Goal: Information Seeking & Learning: Compare options

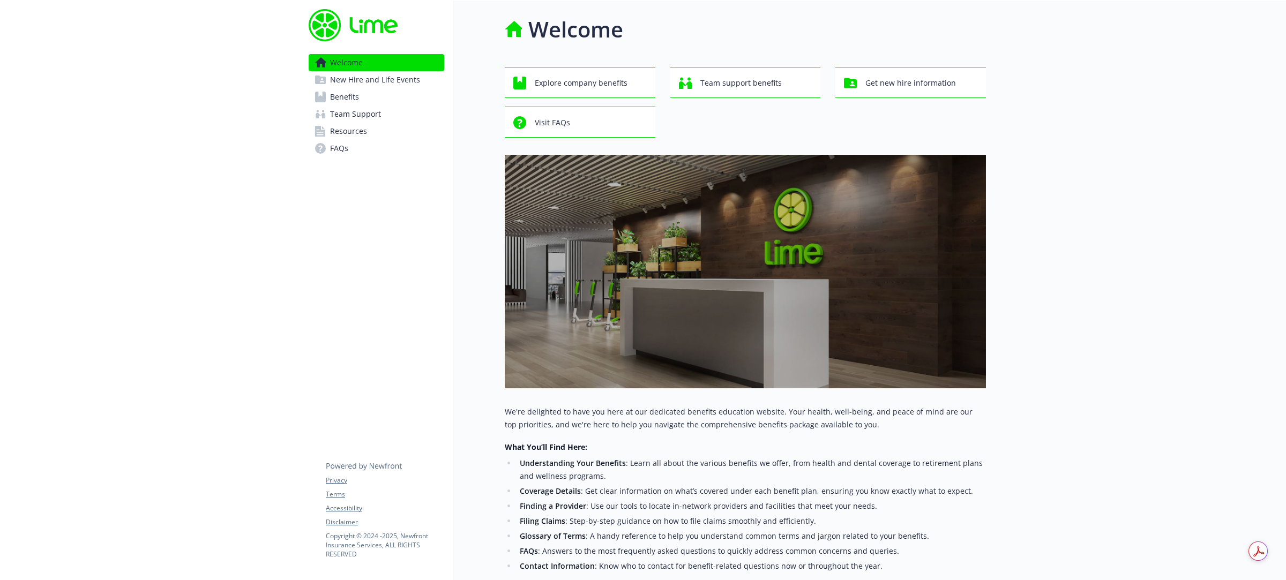
click at [354, 104] on span "Benefits" at bounding box center [344, 96] width 29 height 17
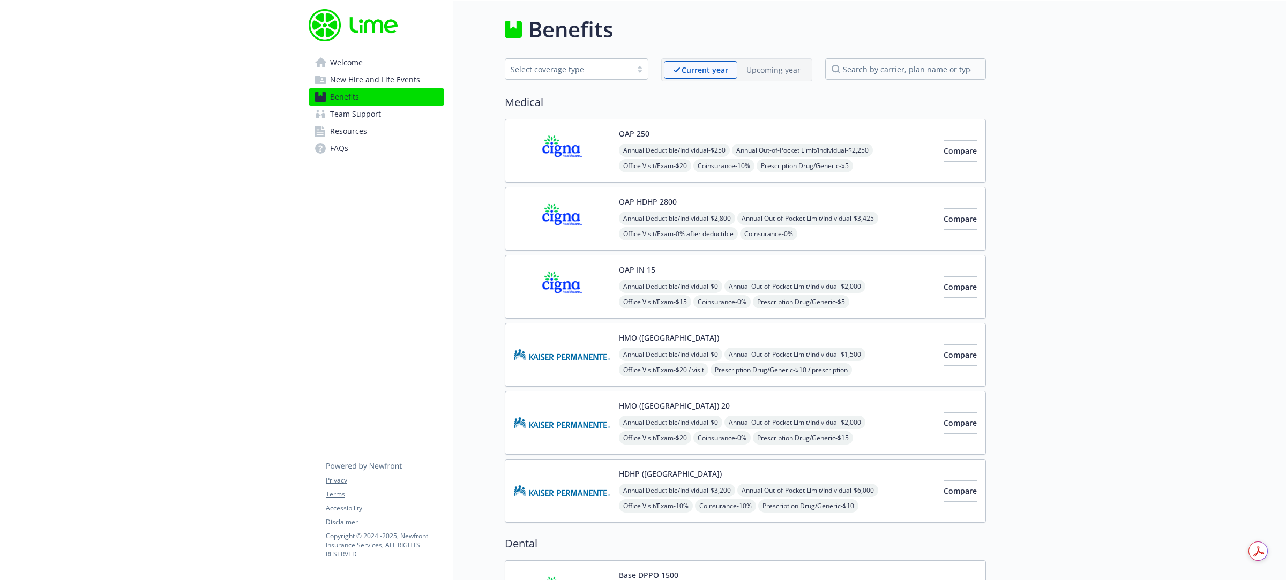
click at [355, 58] on span "Welcome" at bounding box center [346, 62] width 33 height 17
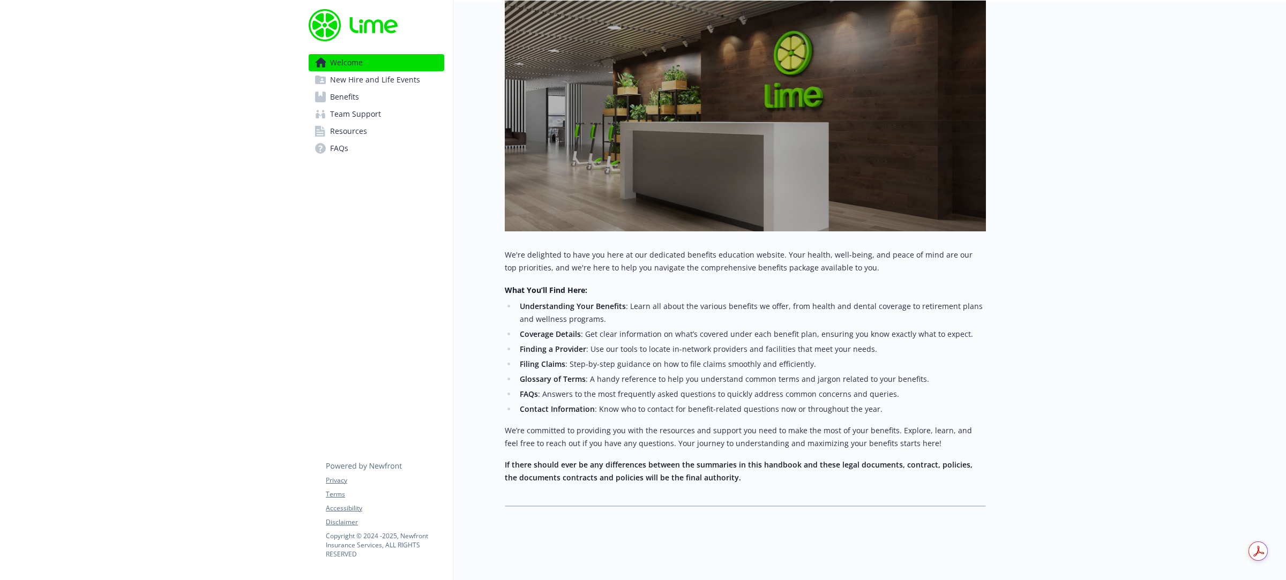
scroll to position [170, 0]
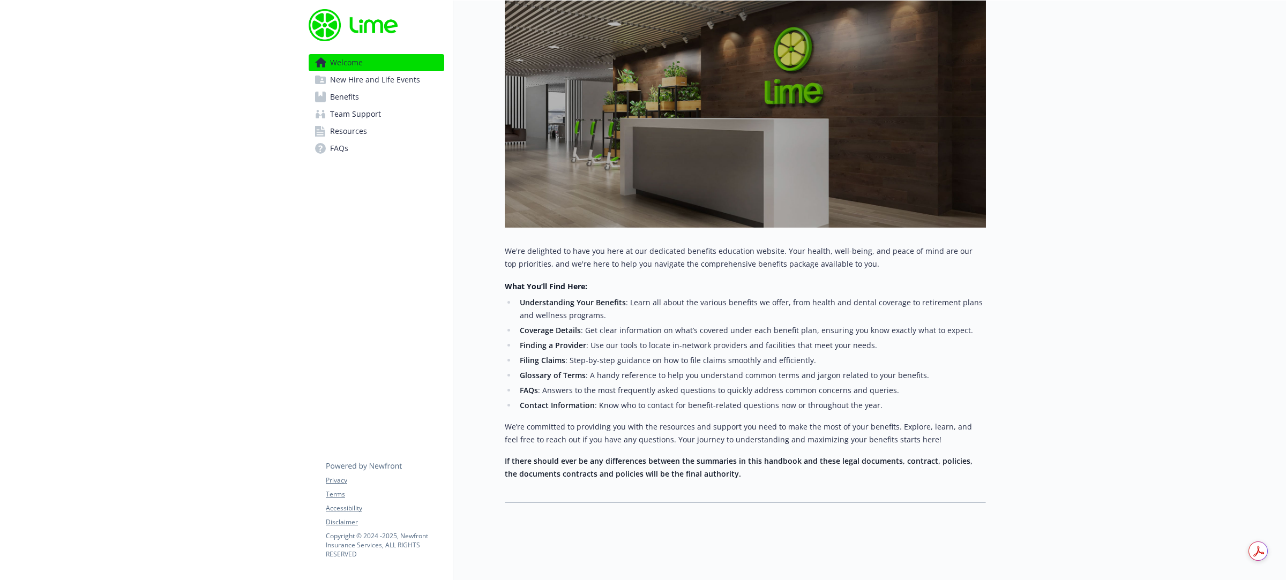
click at [349, 98] on span "Benefits" at bounding box center [344, 96] width 29 height 17
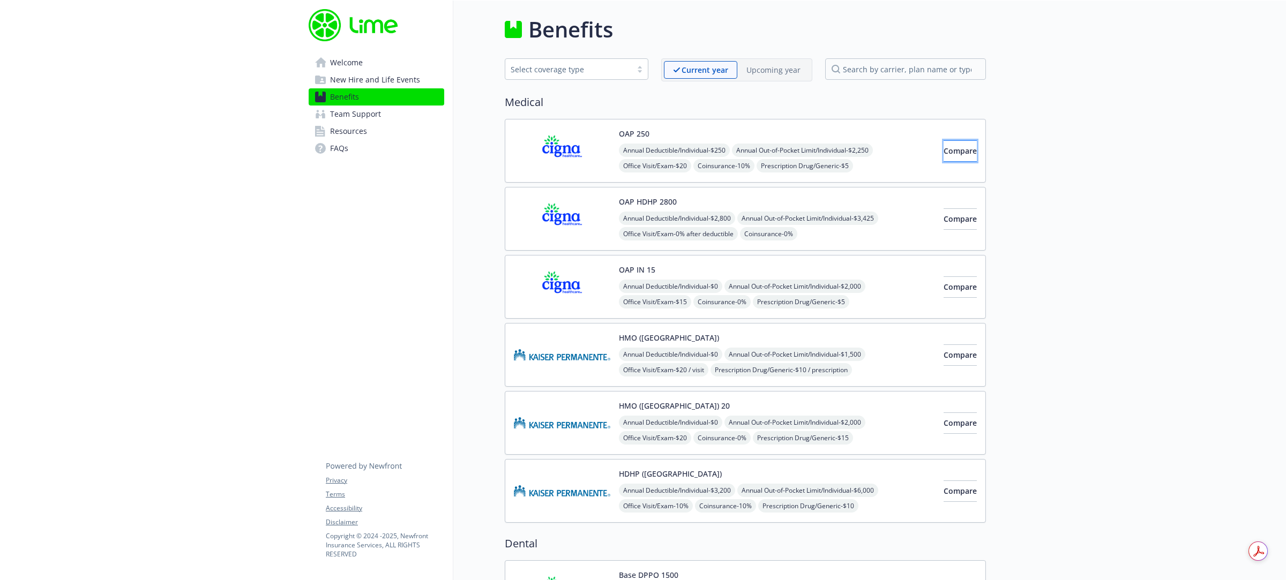
click at [944, 149] on span "Compare" at bounding box center [960, 151] width 33 height 10
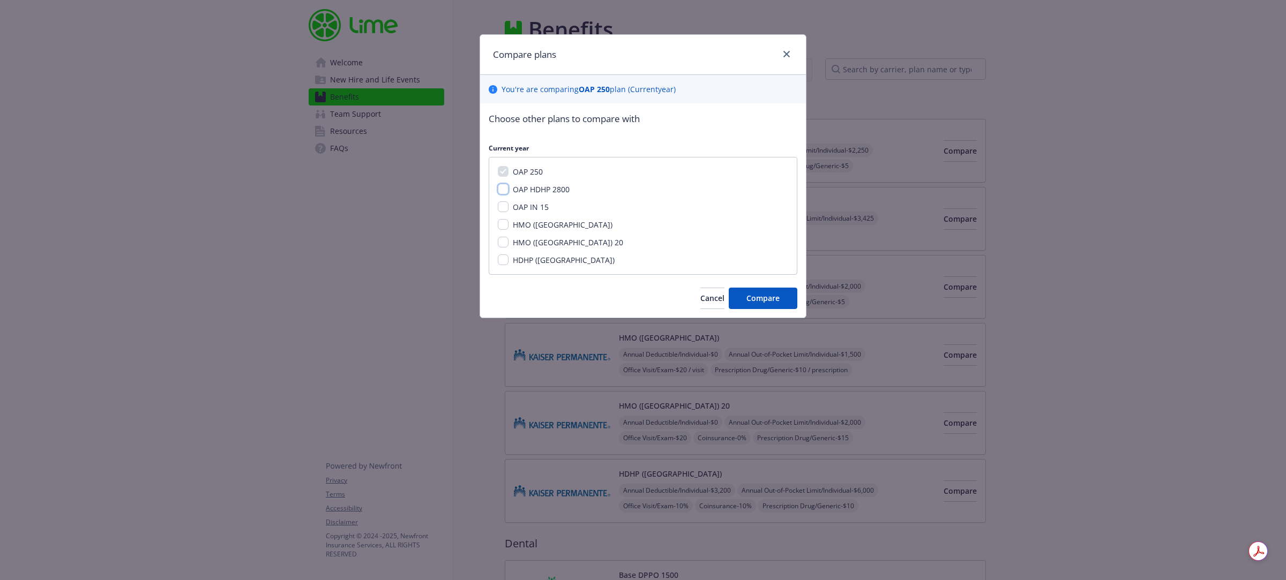
click at [504, 190] on input "OAP HDHP 2800" at bounding box center [503, 189] width 11 height 11
checkbox input "true"
click at [503, 204] on input "OAP IN 15" at bounding box center [503, 206] width 11 height 11
checkbox input "true"
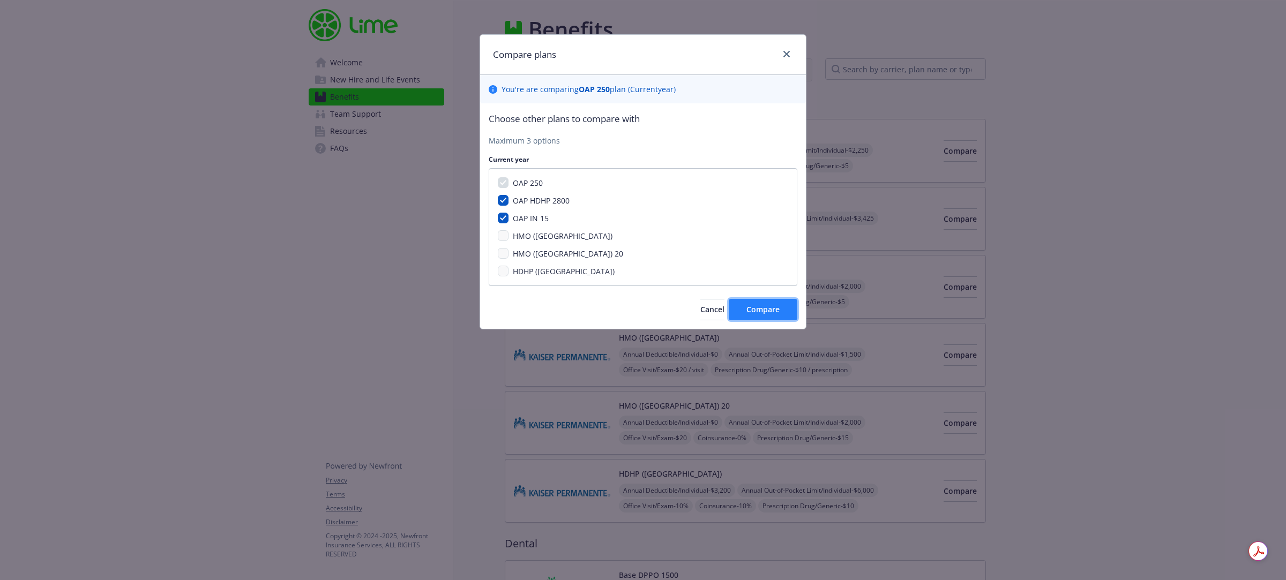
click at [753, 306] on span "Compare" at bounding box center [762, 309] width 33 height 10
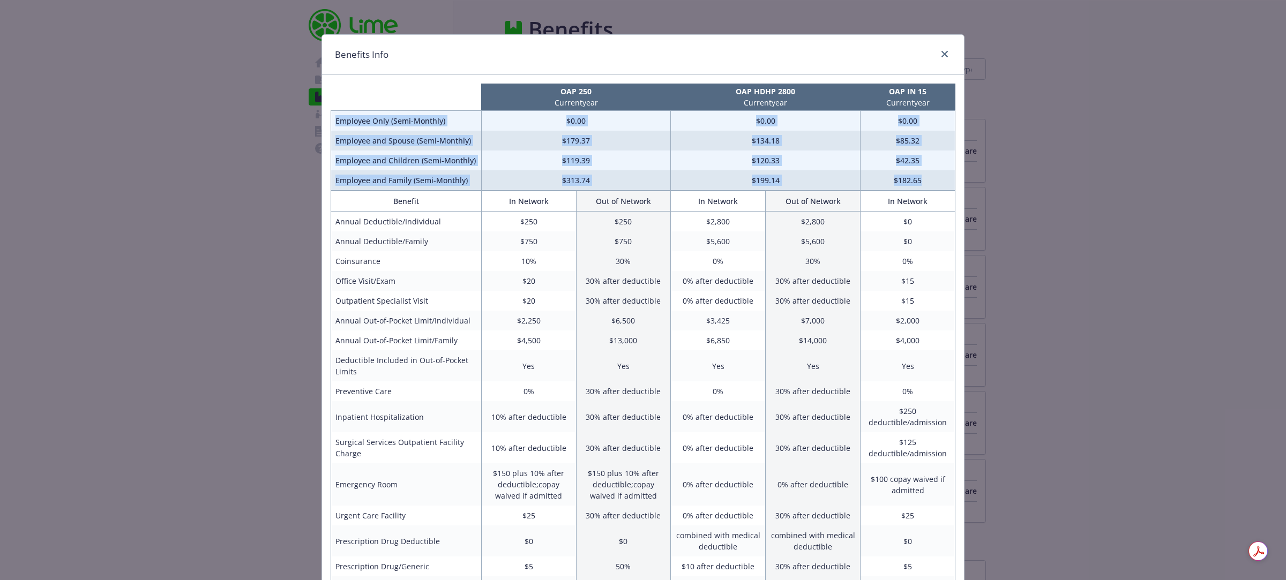
drag, startPoint x: 331, startPoint y: 116, endPoint x: 931, endPoint y: 176, distance: 603.1
click at [931, 176] on tbody "Employee Only (Semi-Monthly) $0.00 $0.00 $0.00 Employee and Spouse (Semi-Monthl…" at bounding box center [643, 151] width 624 height 80
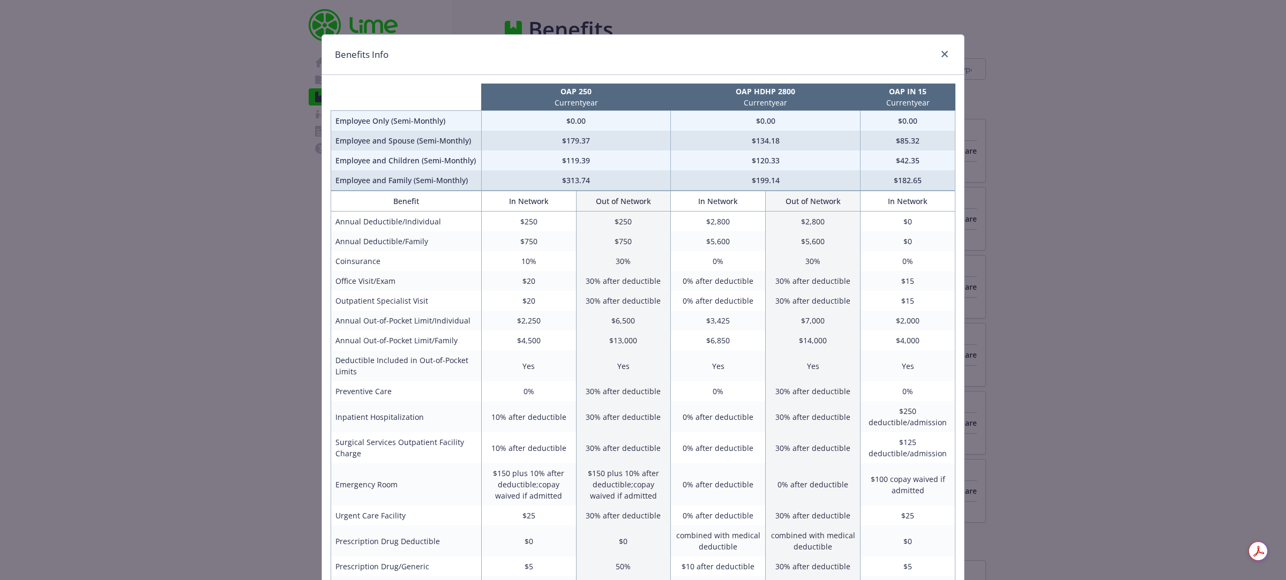
click at [788, 275] on td "30% after deductible" at bounding box center [813, 281] width 95 height 20
drag, startPoint x: 331, startPoint y: 161, endPoint x: 469, endPoint y: 164, distance: 138.3
click at [469, 164] on td "Employee and Children (Semi-Monthly)" at bounding box center [406, 161] width 151 height 20
click at [570, 166] on td "$119.39" at bounding box center [576, 161] width 190 height 20
click at [729, 159] on td "$120.33" at bounding box center [766, 161] width 190 height 20
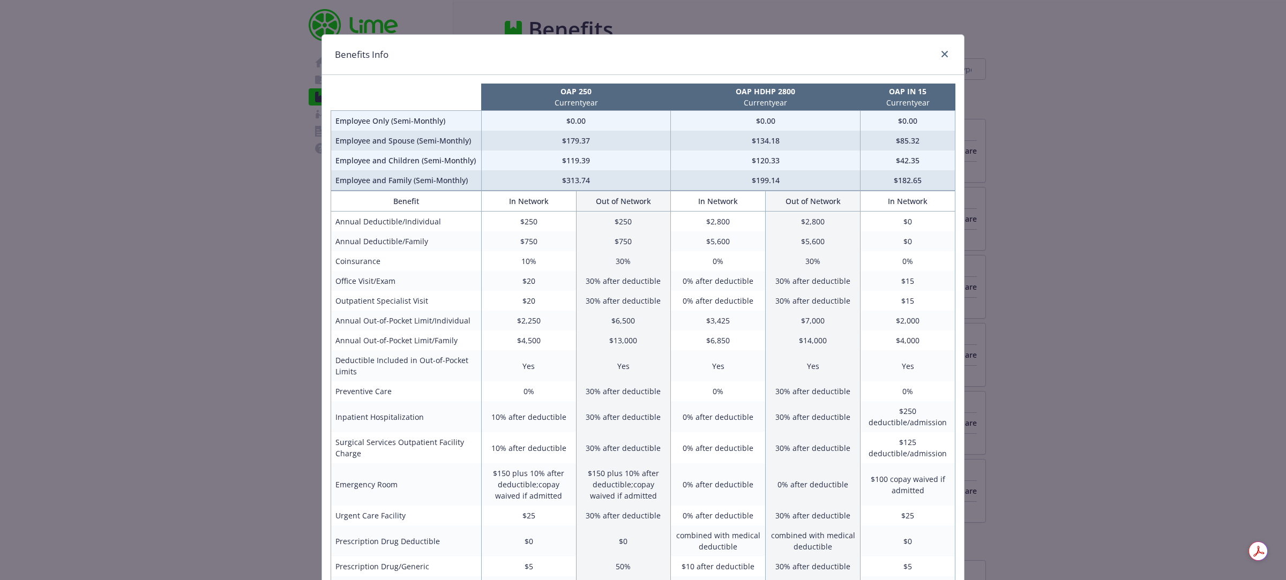
click at [886, 167] on td "$42.35" at bounding box center [908, 161] width 95 height 20
click at [347, 182] on td "Employee and Family (Semi-Monthly)" at bounding box center [406, 180] width 151 height 20
drag, startPoint x: 330, startPoint y: 181, endPoint x: 466, endPoint y: 182, distance: 136.1
click at [466, 182] on td "Employee and Family (Semi-Monthly)" at bounding box center [406, 180] width 151 height 20
click at [941, 55] on icon "close" at bounding box center [944, 54] width 6 height 6
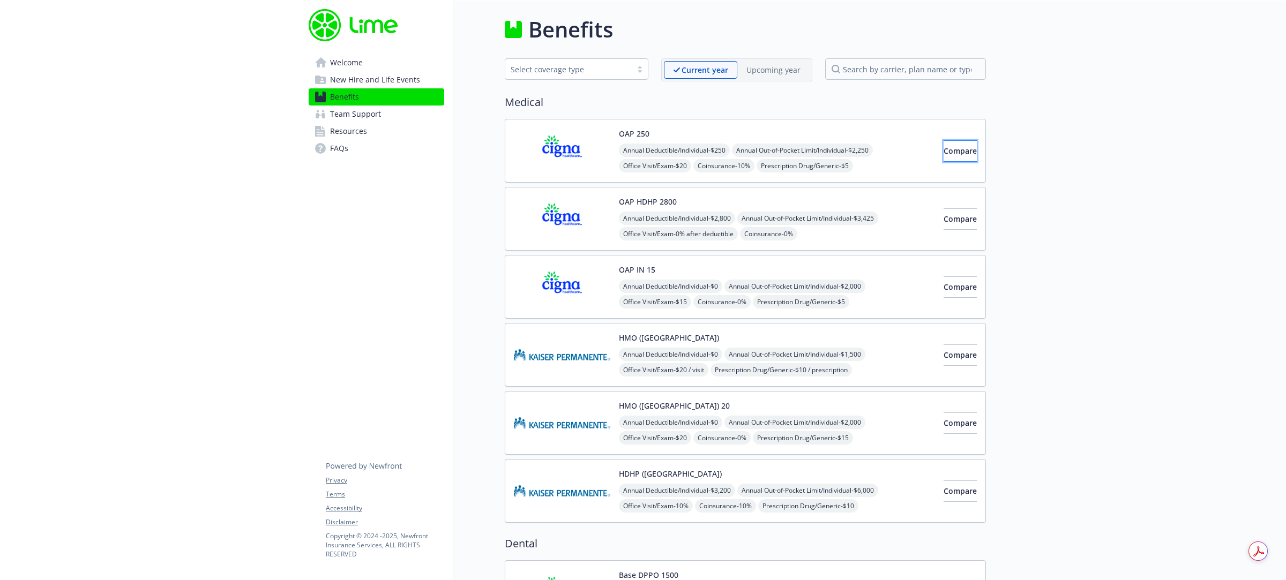
click at [944, 154] on span "Compare" at bounding box center [960, 151] width 33 height 10
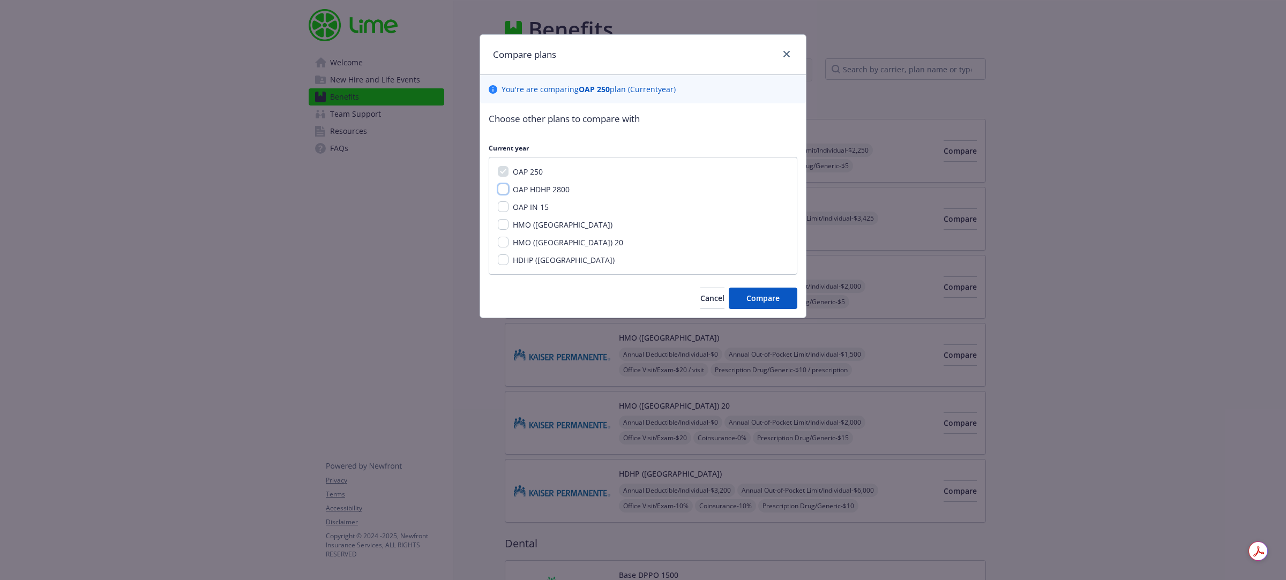
click at [503, 193] on input "OAP HDHP 2800" at bounding box center [503, 189] width 11 height 11
checkbox input "true"
click at [506, 210] on input "OAP IN 15" at bounding box center [503, 206] width 11 height 11
checkbox input "true"
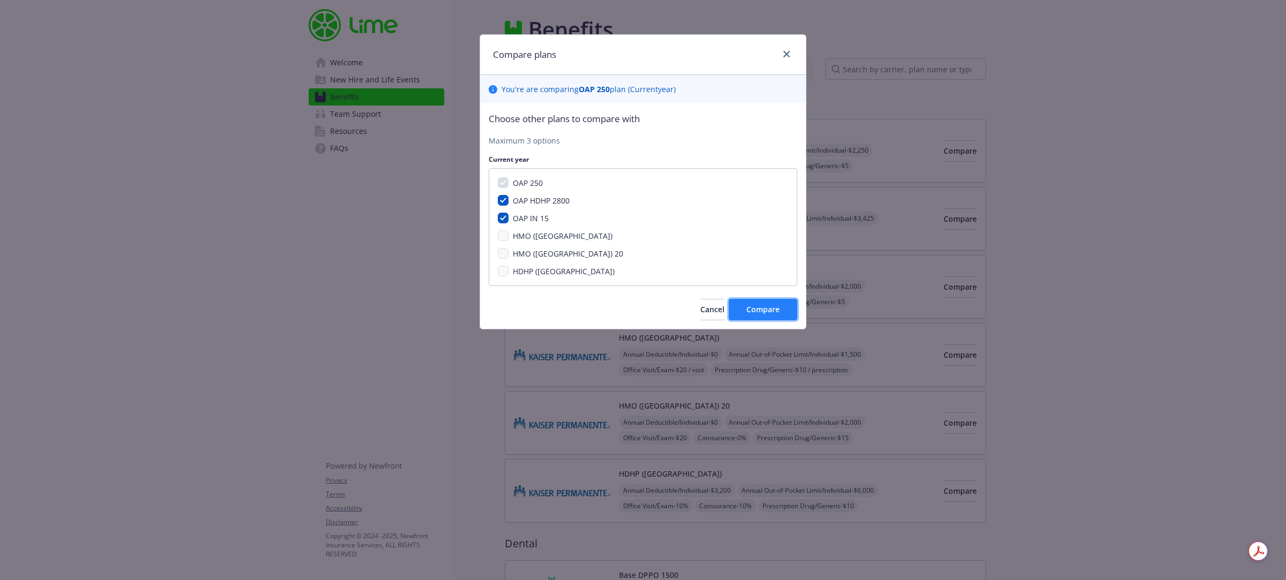
click at [769, 315] on button "Compare" at bounding box center [763, 309] width 69 height 21
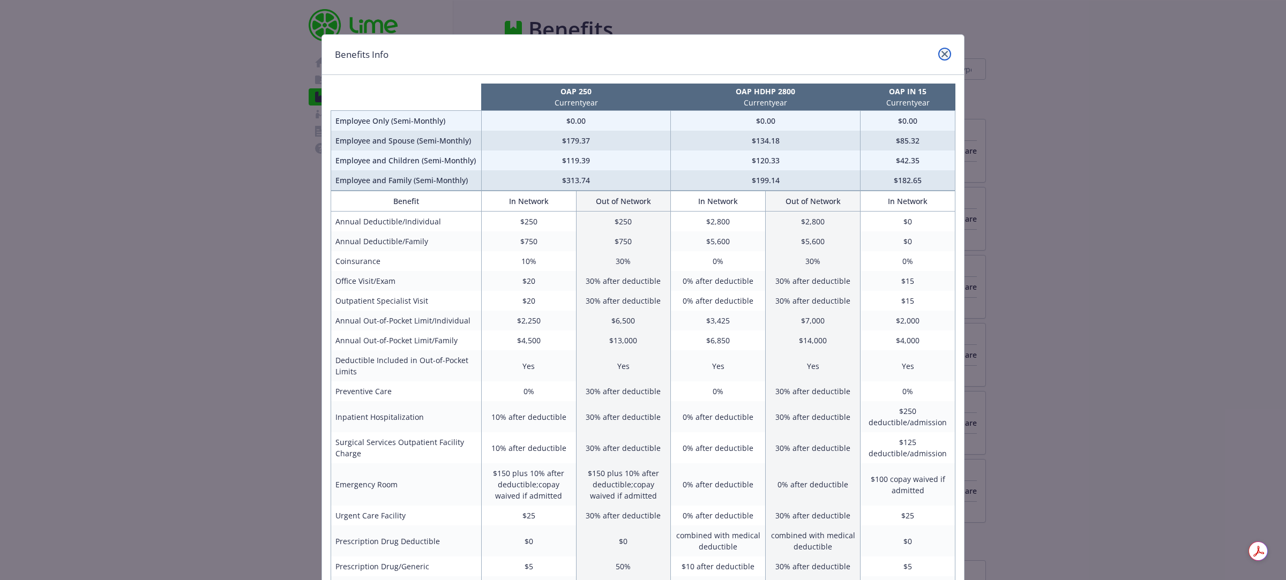
click at [944, 57] on link "close" at bounding box center [944, 54] width 13 height 13
